Goal: Information Seeking & Learning: Find specific fact

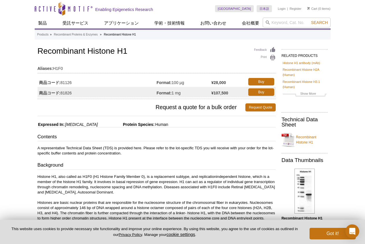
click at [20, 124] on div "Active Motif Logo Enabling Epigenetics Research 0 Search Skip to content Active…" at bounding box center [182, 235] width 365 height 470
click at [13, 128] on div "Active Motif Logo Enabling Epigenetics Research 0 Search Skip to content Active…" at bounding box center [182, 235] width 365 height 470
drag, startPoint x: 185, startPoint y: 83, endPoint x: 174, endPoint y: 86, distance: 11.5
click at [174, 86] on td "Format: 100 µg" at bounding box center [184, 82] width 55 height 10
copy td "100 µg"
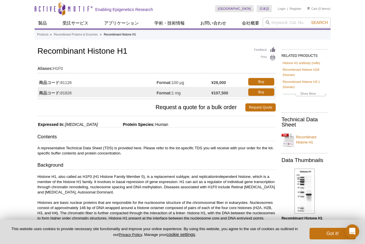
drag, startPoint x: 16, startPoint y: 194, endPoint x: 95, endPoint y: 49, distance: 165.2
click at [21, 180] on div "Active Motif Logo Enabling Epigenetics Research 0 Search Skip to content Active…" at bounding box center [182, 235] width 365 height 470
click at [16, 190] on div "Active Motif Logo Enabling Epigenetics Research 0 Search Skip to content Active…" at bounding box center [182, 235] width 365 height 470
click at [7, 177] on div "Active Motif Logo Enabling Epigenetics Research 0 Search Skip to content Active…" at bounding box center [182, 235] width 365 height 470
drag, startPoint x: 38, startPoint y: 49, endPoint x: 130, endPoint y: 50, distance: 92.0
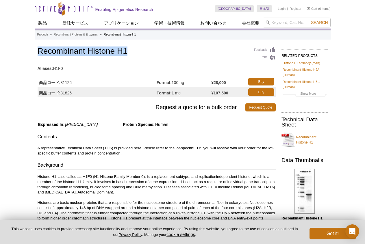
click at [130, 50] on h1 "Recombinant Histone H1" at bounding box center [157, 52] width 238 height 10
copy h1 "Recombinant Histone H1"
